Goal: Task Accomplishment & Management: Manage account settings

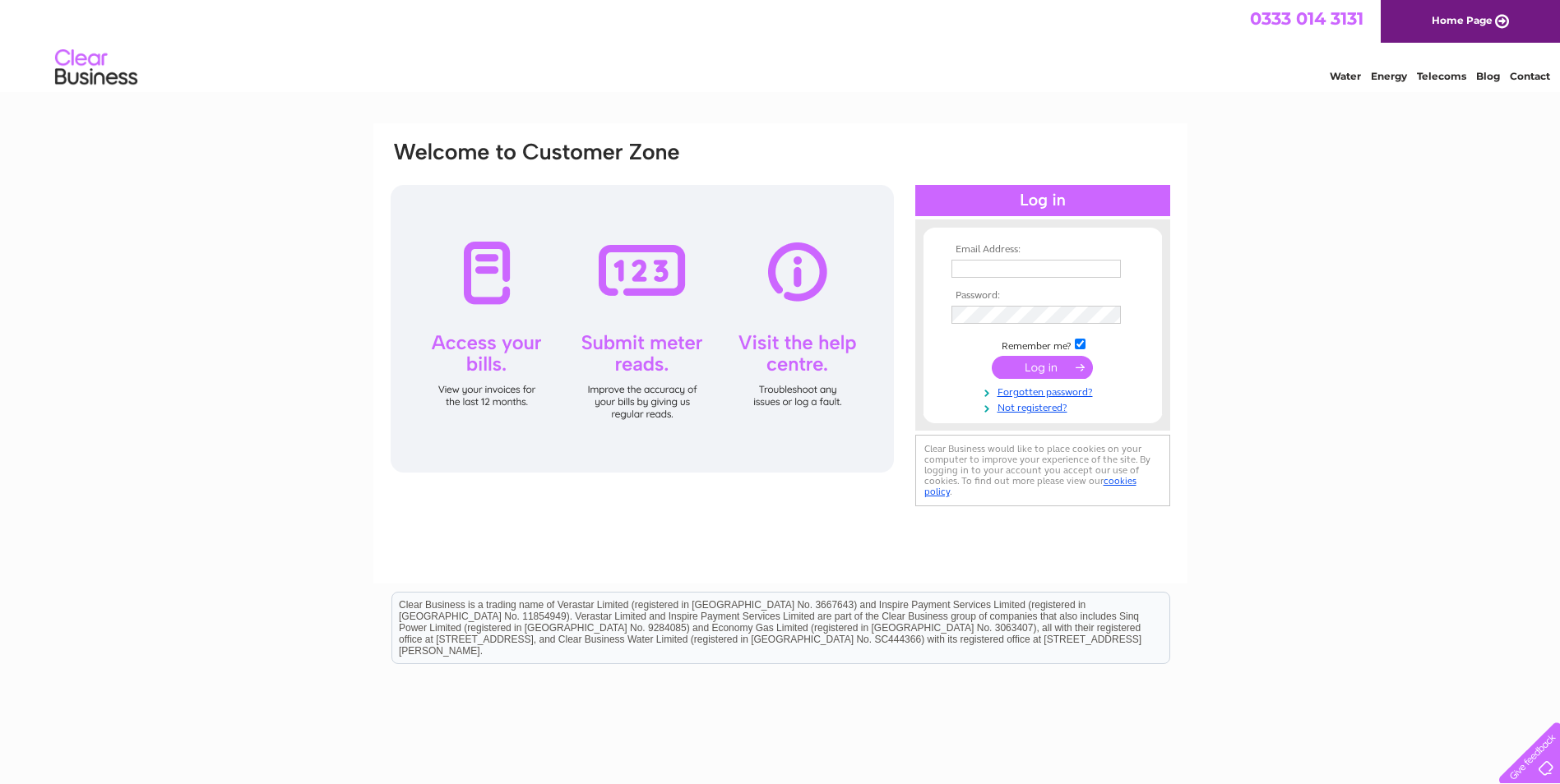
type input "[EMAIL_ADDRESS][DOMAIN_NAME]"
click at [1051, 365] on input "submit" at bounding box center [1042, 367] width 101 height 23
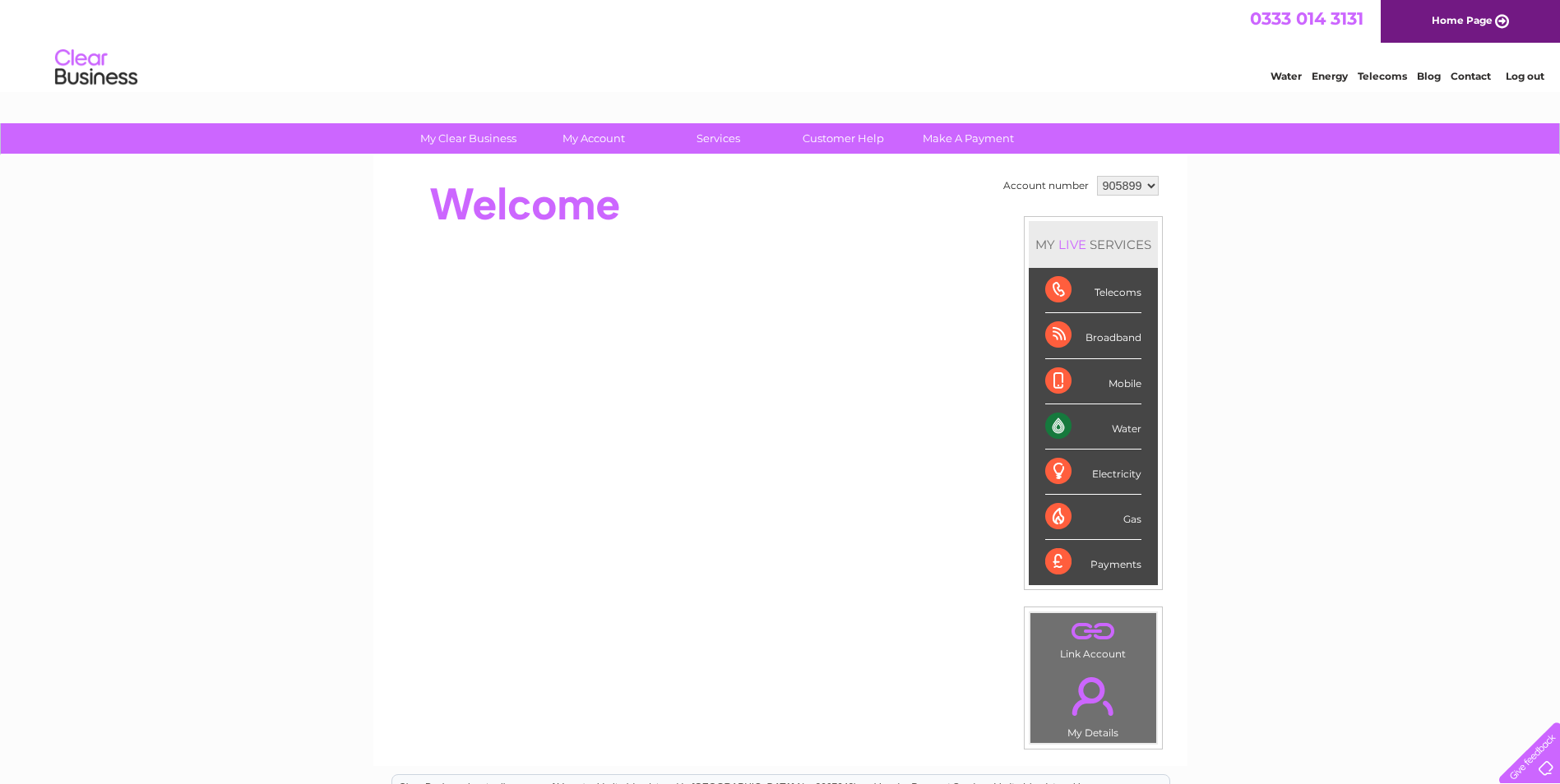
click at [1055, 430] on div "Water" at bounding box center [1092, 426] width 96 height 45
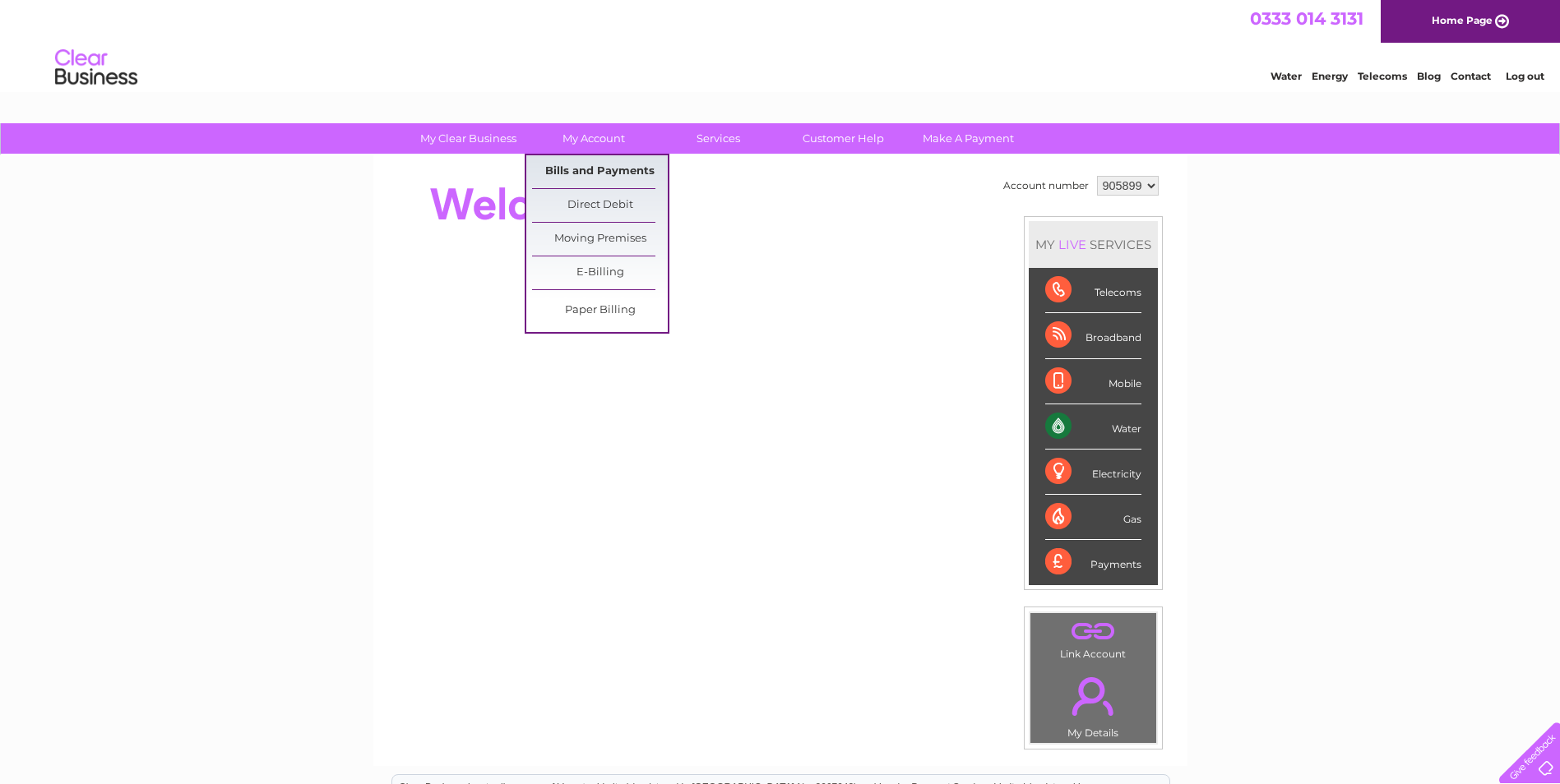
click at [609, 168] on link "Bills and Payments" at bounding box center [600, 172] width 135 height 32
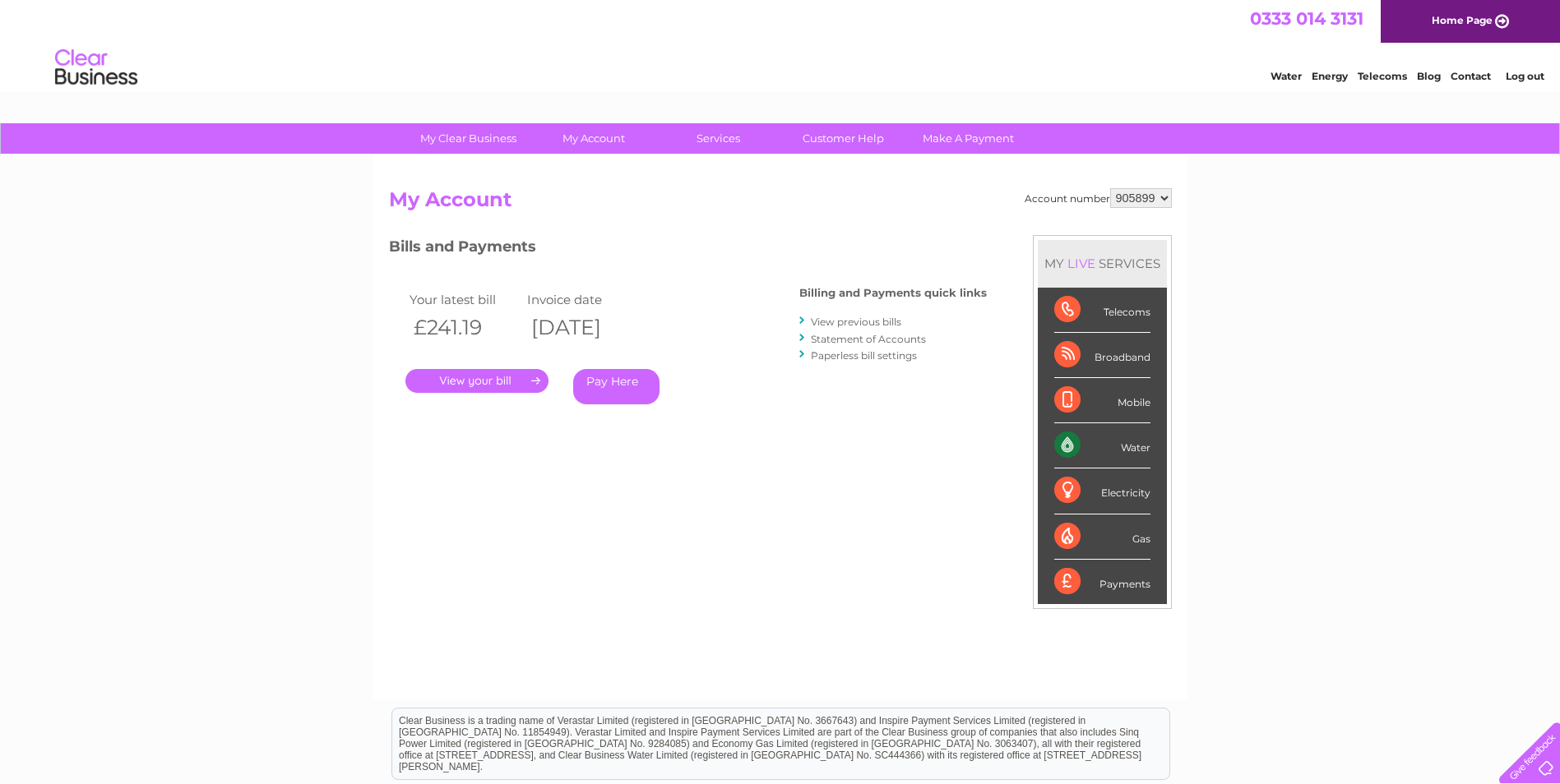
click at [463, 378] on link "." at bounding box center [477, 381] width 143 height 24
